Goal: Information Seeking & Learning: Compare options

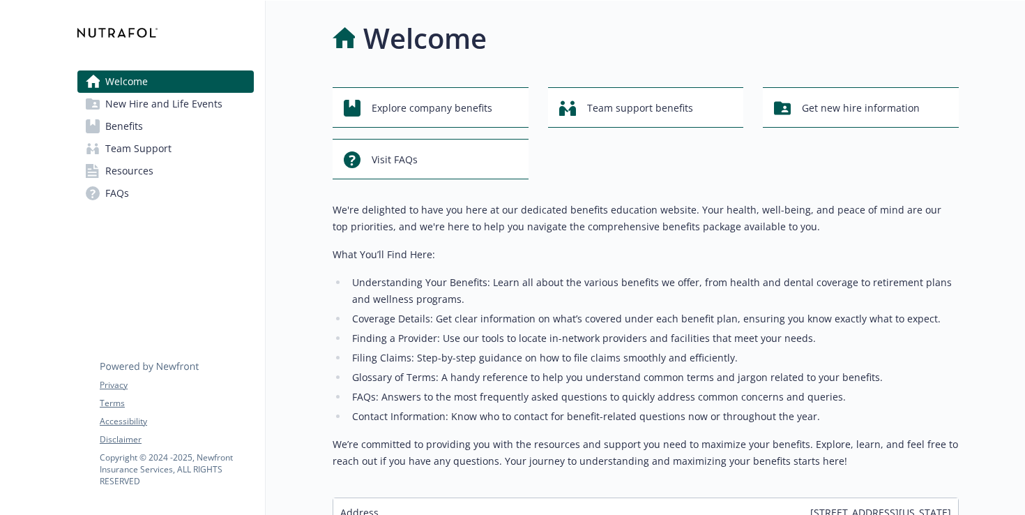
click at [177, 119] on link "Benefits" at bounding box center [165, 126] width 176 height 22
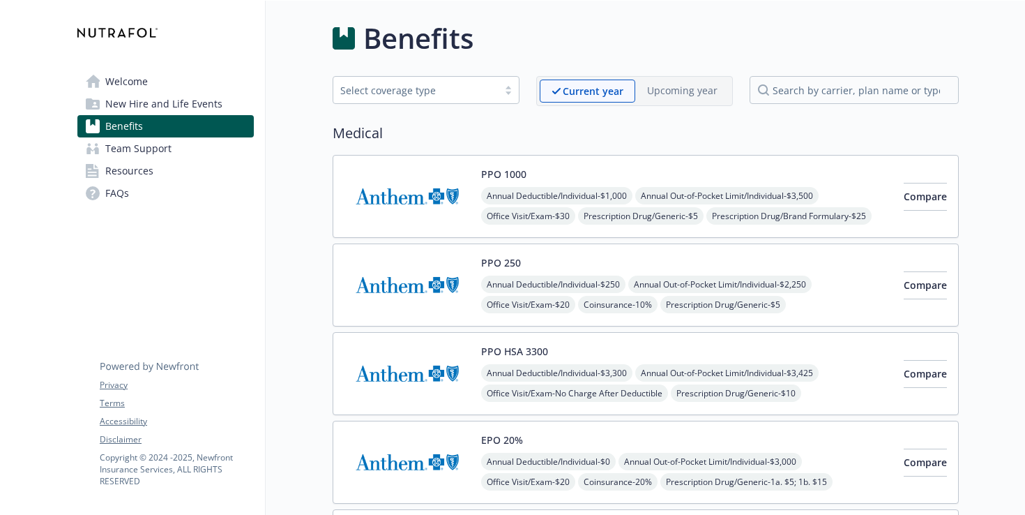
click at [532, 276] on span "Annual Deductible/Individual - $250" at bounding box center [553, 284] width 144 height 17
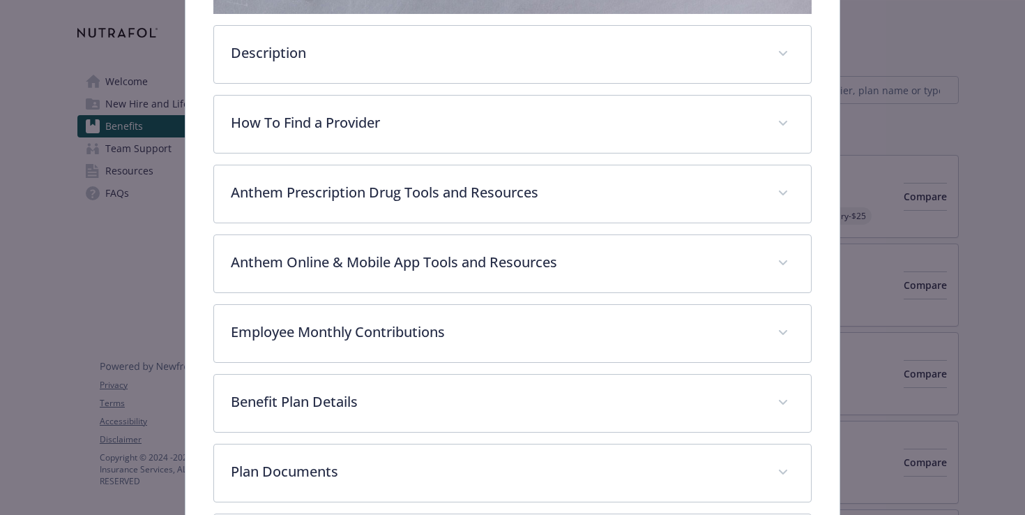
scroll to position [409, 0]
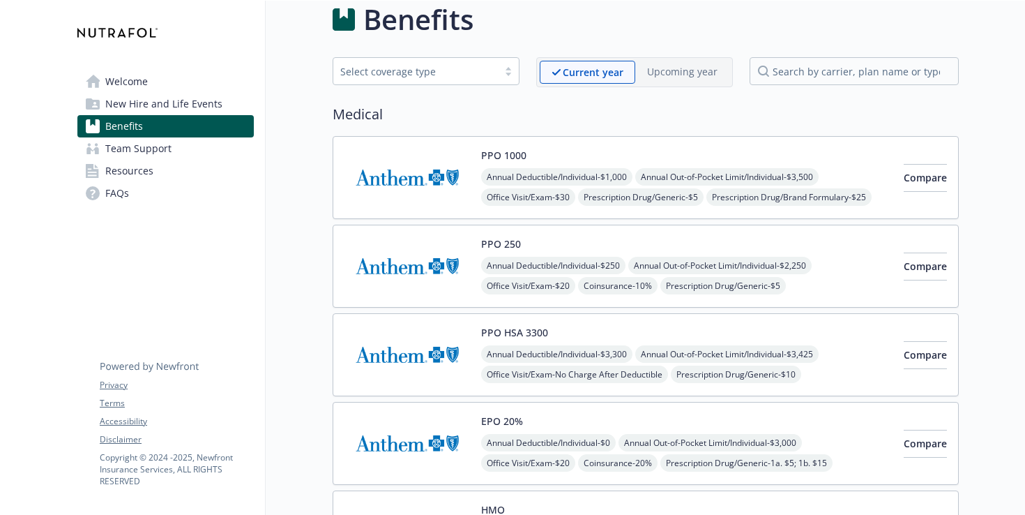
scroll to position [22, 0]
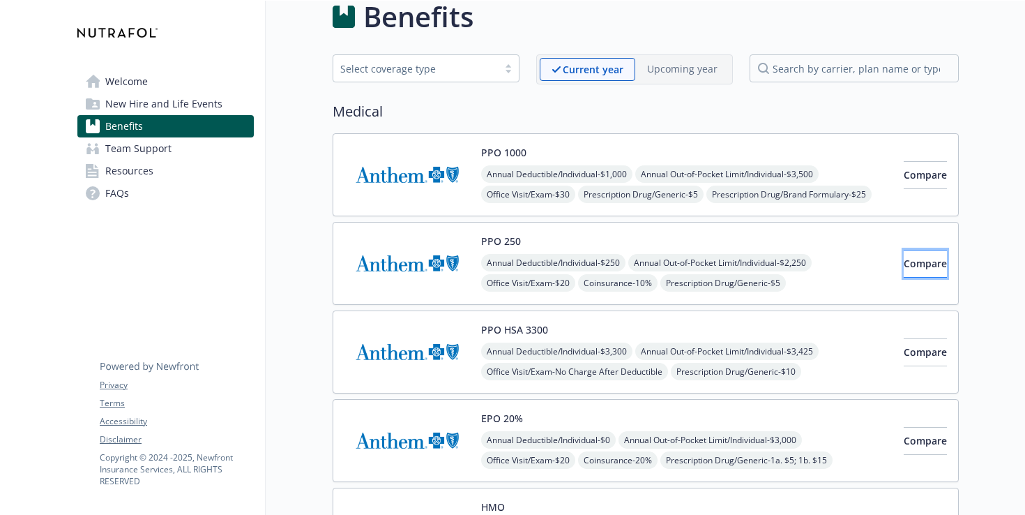
click at [904, 265] on button "Compare" at bounding box center [925, 264] width 43 height 28
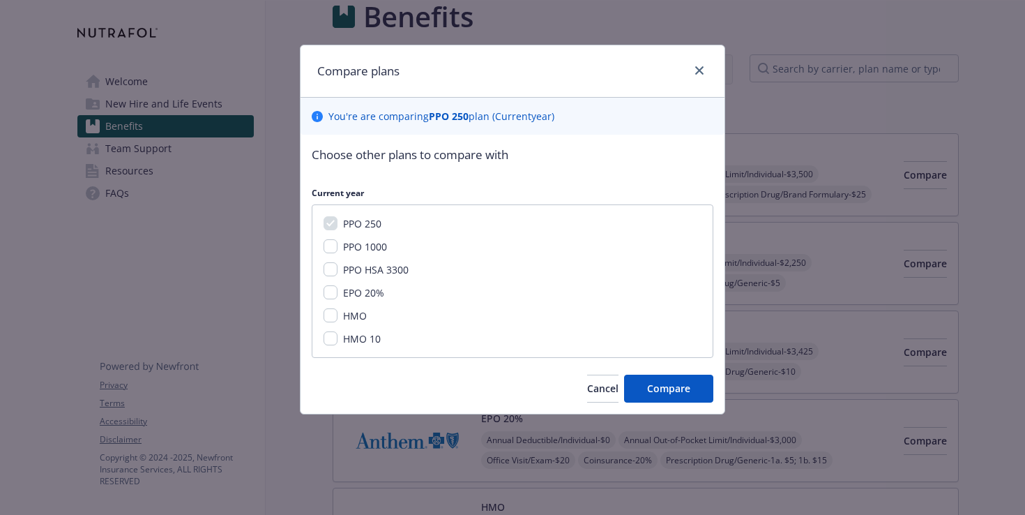
click at [381, 240] on span "PPO 1000" at bounding box center [365, 246] width 44 height 13
click at [338, 240] on input "PPO 1000" at bounding box center [331, 246] width 14 height 14
checkbox input "true"
click at [662, 377] on button "Compare" at bounding box center [668, 389] width 89 height 28
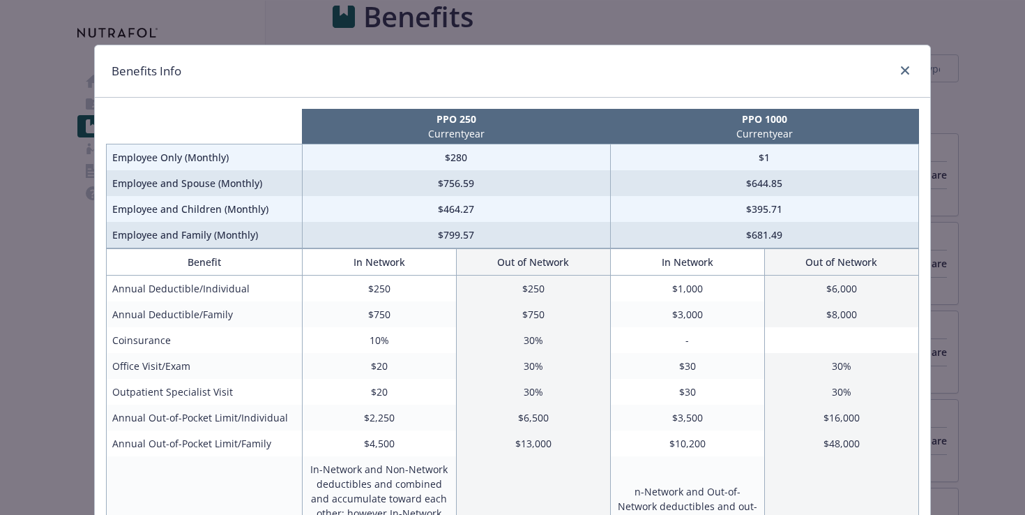
scroll to position [2, 0]
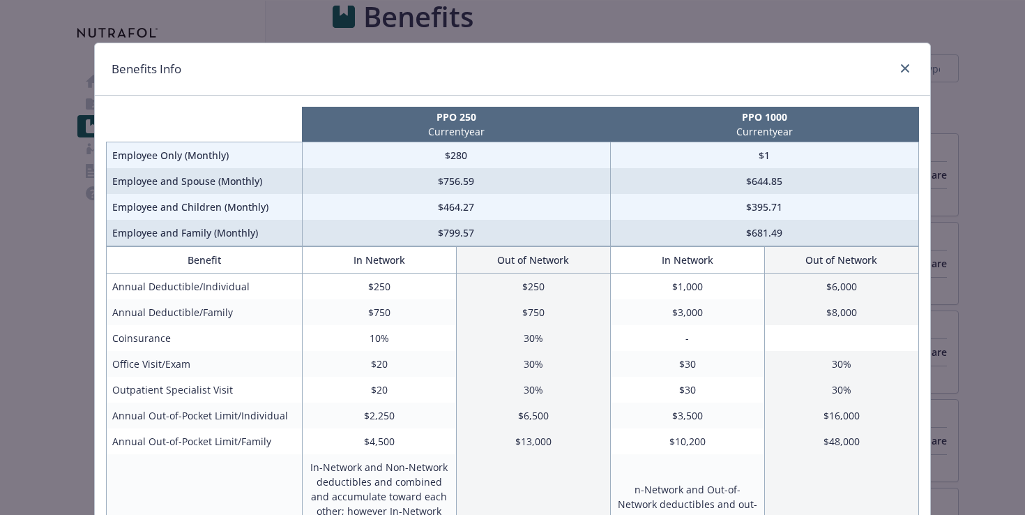
click at [970, 327] on div "Benefits Info PPO 250 Current year PPO 1000 Current year Employee Only (Monthly…" at bounding box center [512, 257] width 1025 height 515
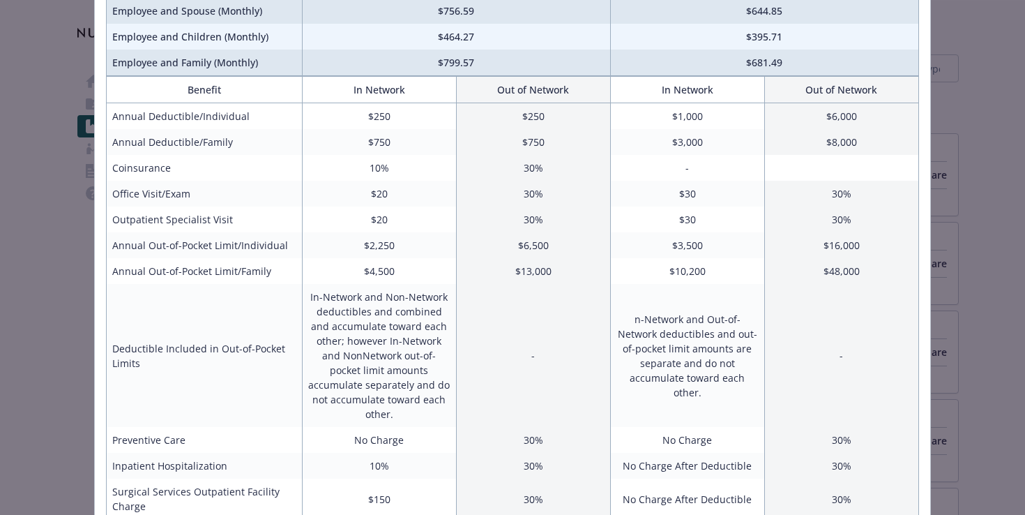
scroll to position [21, 0]
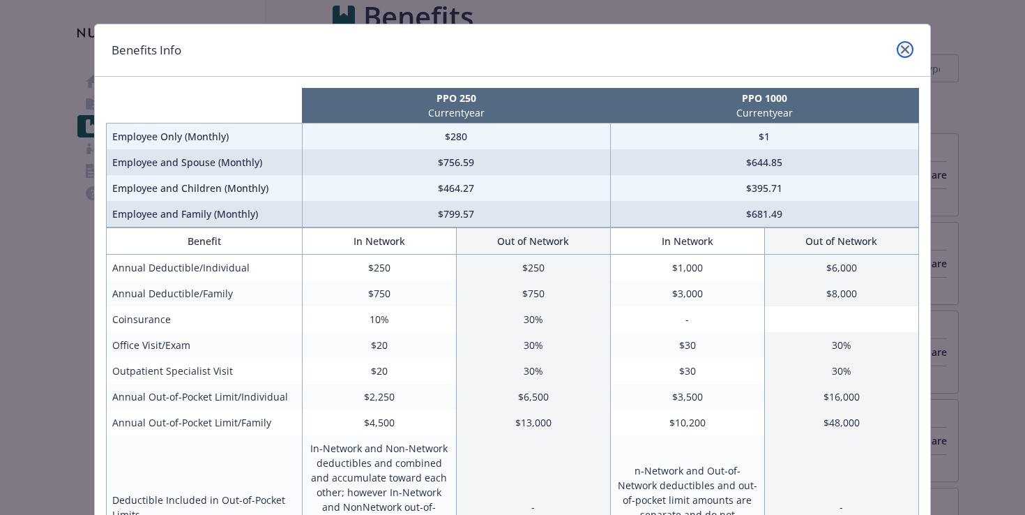
click at [901, 52] on link "close" at bounding box center [905, 49] width 17 height 17
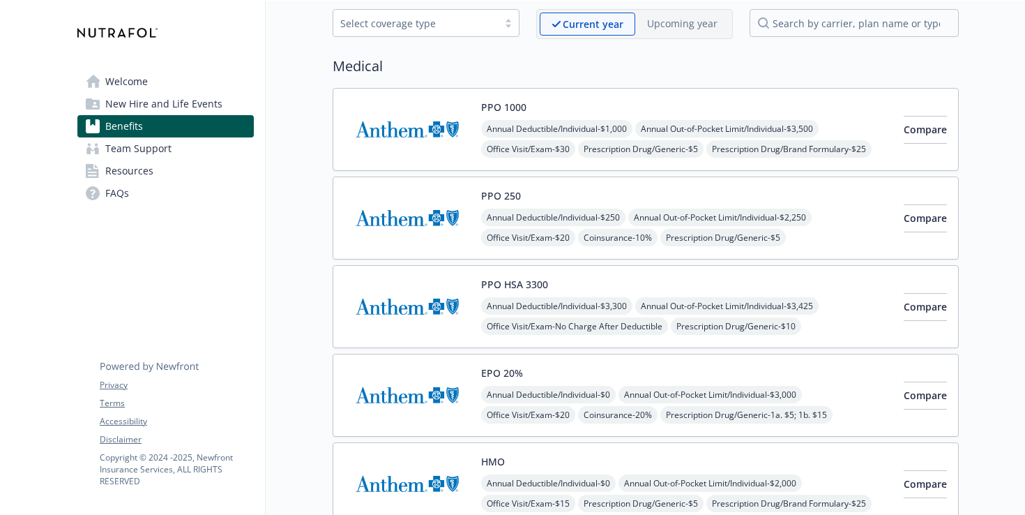
scroll to position [0, 0]
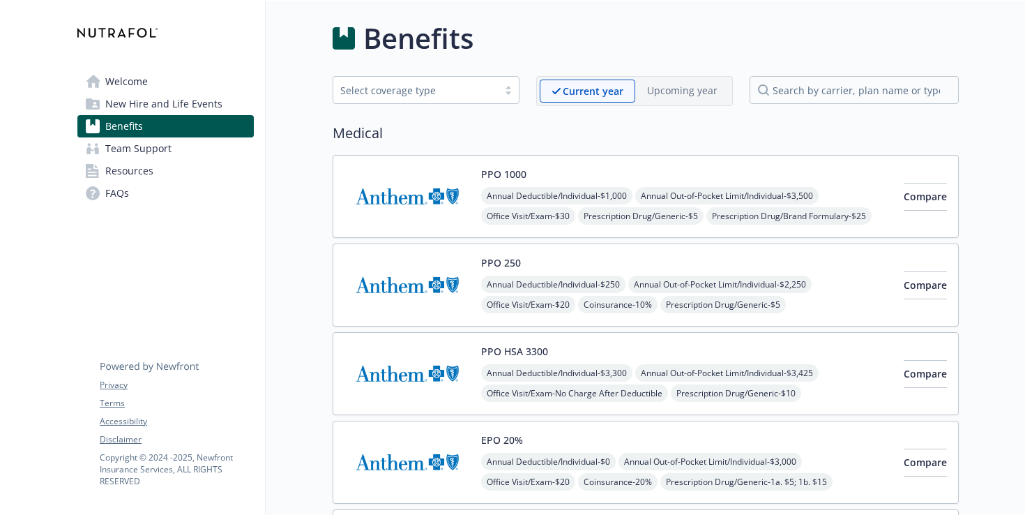
click at [178, 101] on span "New Hire and Life Events" at bounding box center [163, 104] width 117 height 22
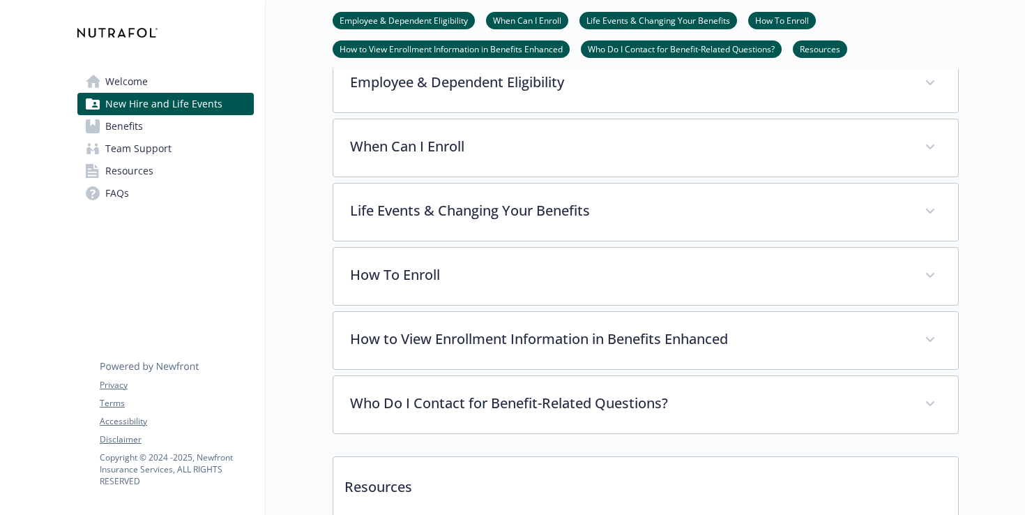
scroll to position [691, 0]
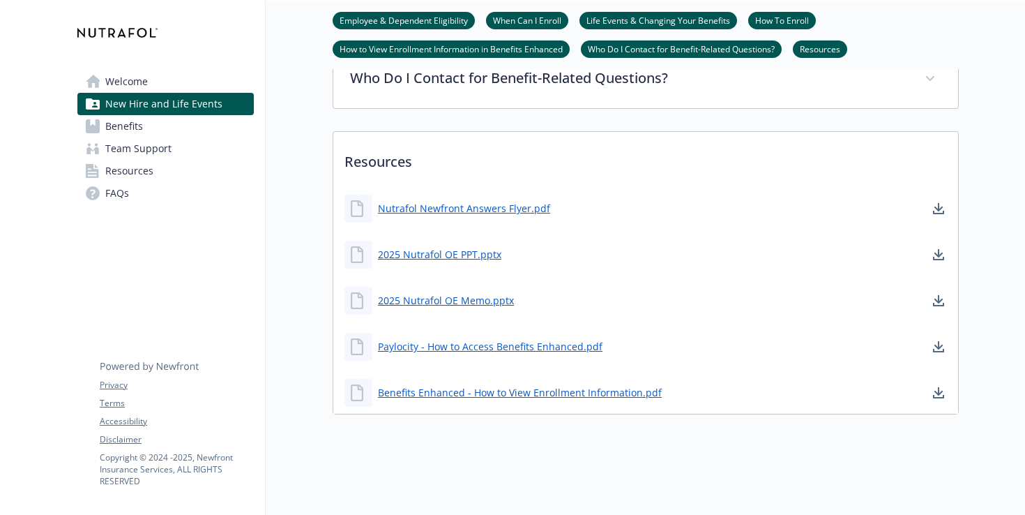
click at [147, 132] on link "Benefits" at bounding box center [165, 126] width 176 height 22
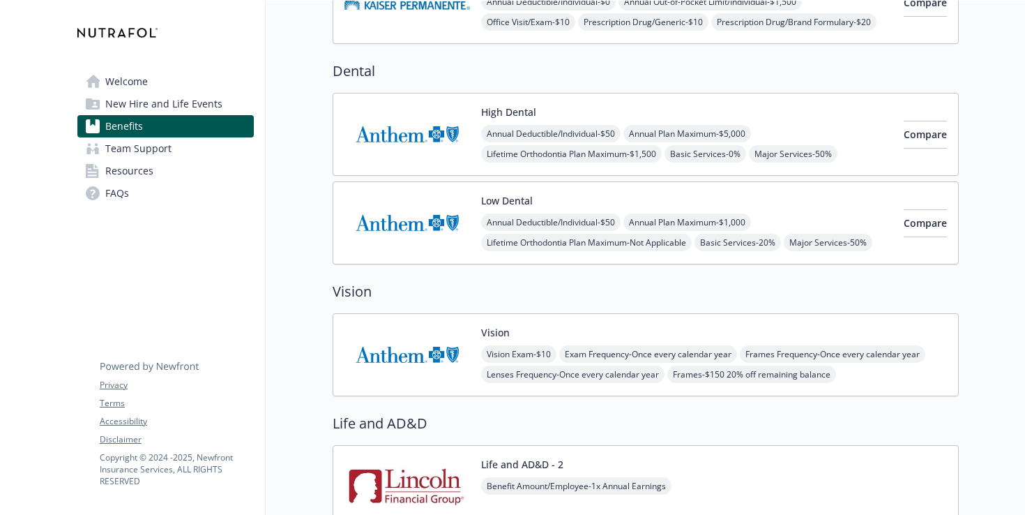
scroll to position [631, 0]
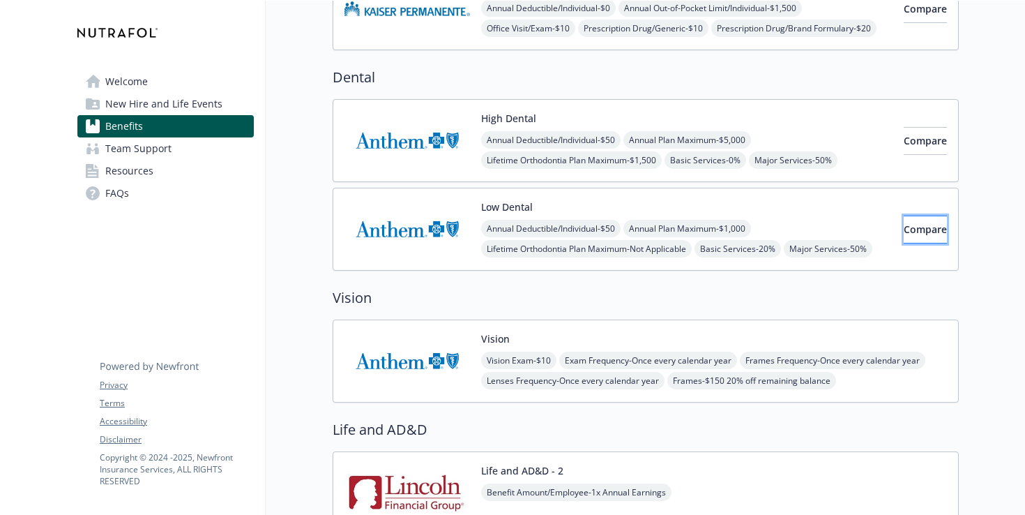
click at [904, 233] on span "Compare" at bounding box center [925, 229] width 43 height 13
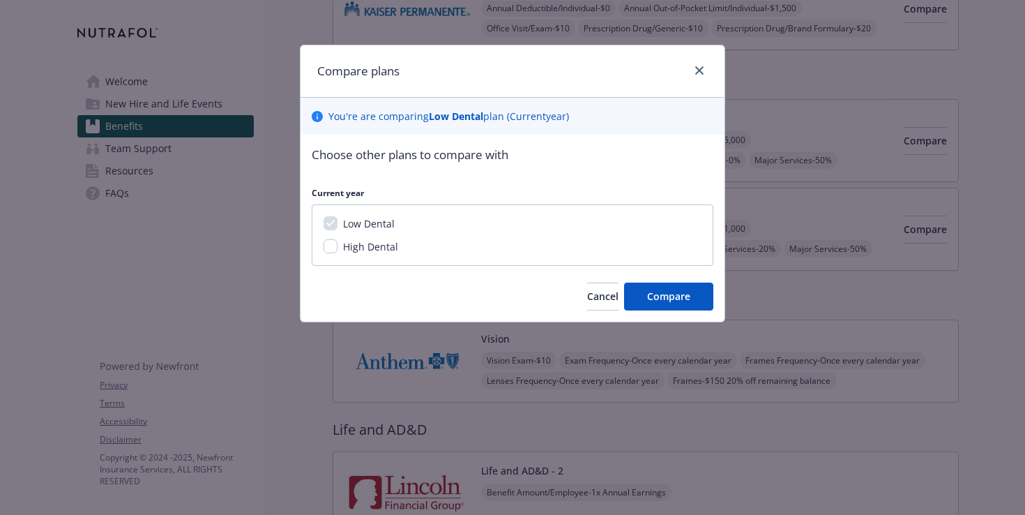
click at [358, 250] on span "High Dental" at bounding box center [370, 246] width 55 height 13
click at [338, 250] on input "High Dental" at bounding box center [331, 246] width 14 height 14
checkbox input "true"
click at [659, 296] on span "Compare" at bounding box center [668, 296] width 43 height 13
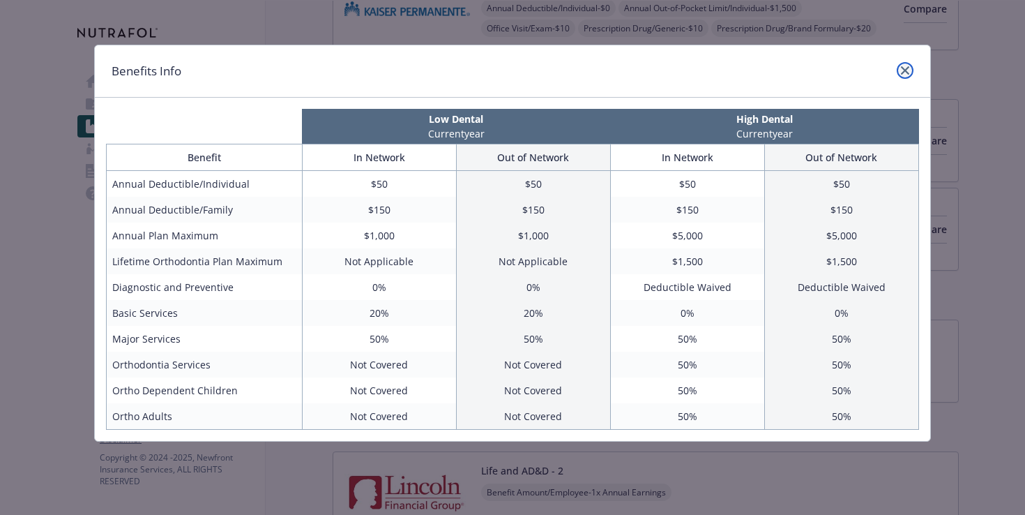
click at [901, 74] on link "close" at bounding box center [905, 70] width 17 height 17
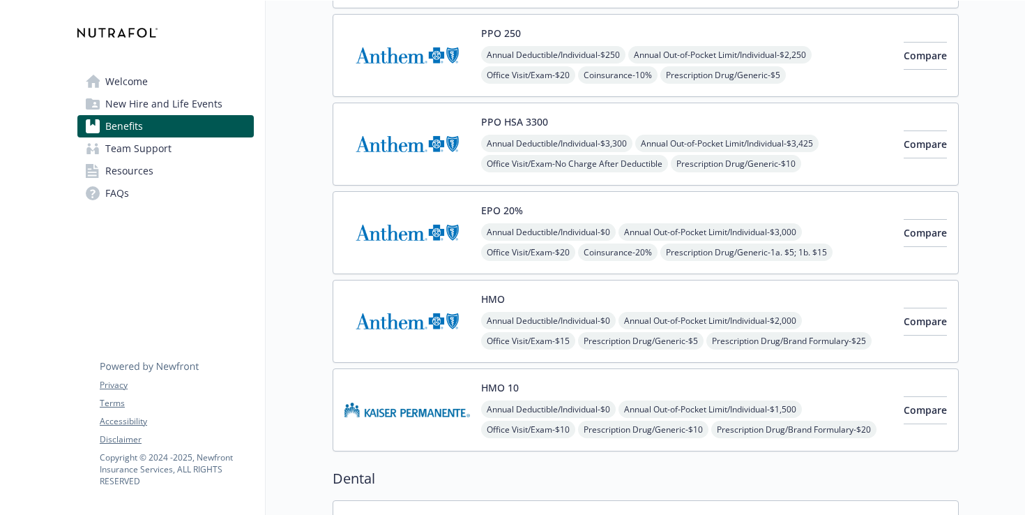
scroll to position [0, 0]
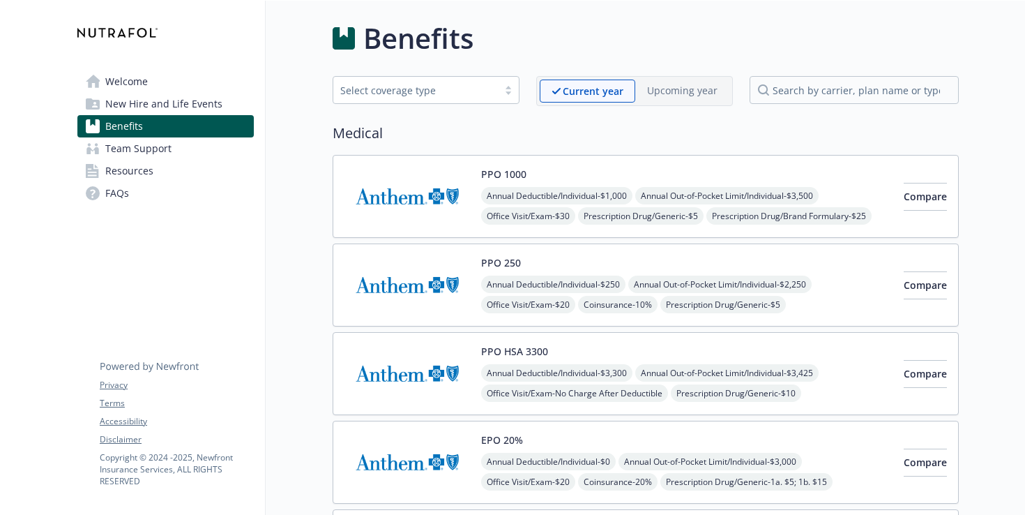
click at [176, 114] on li "Welcome New Hire and Life Events Benefits Team Support Resources FAQs" at bounding box center [165, 137] width 176 height 134
click at [195, 105] on span "New Hire and Life Events" at bounding box center [163, 104] width 117 height 22
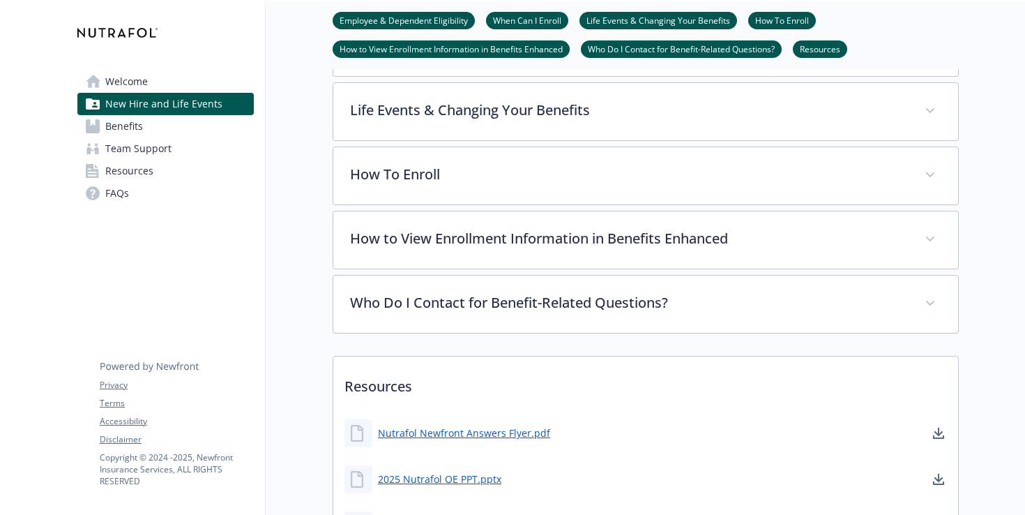
scroll to position [469, 0]
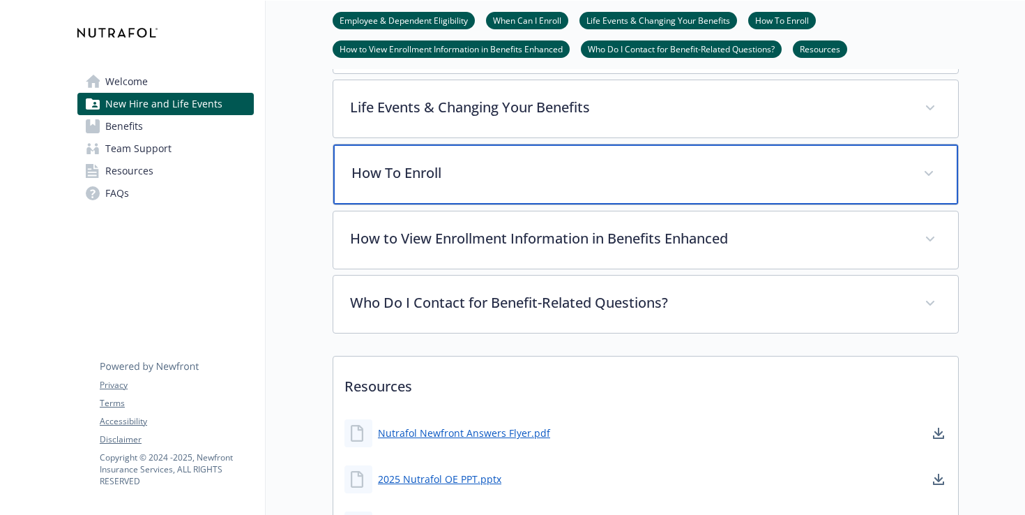
click at [439, 176] on p "How To Enroll" at bounding box center [629, 173] width 555 height 21
